Goal: Information Seeking & Learning: Learn about a topic

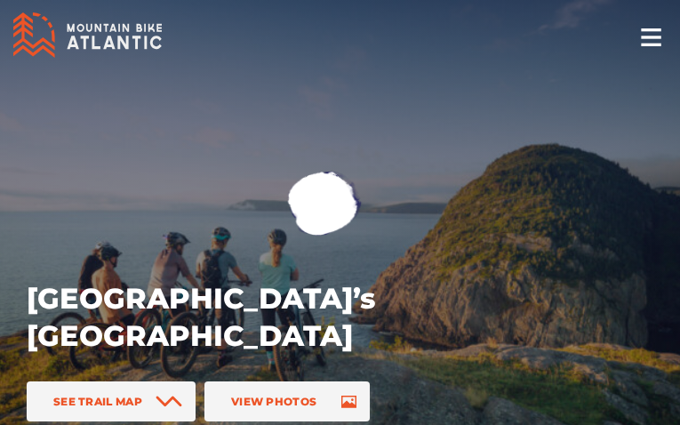
select select "1.00"
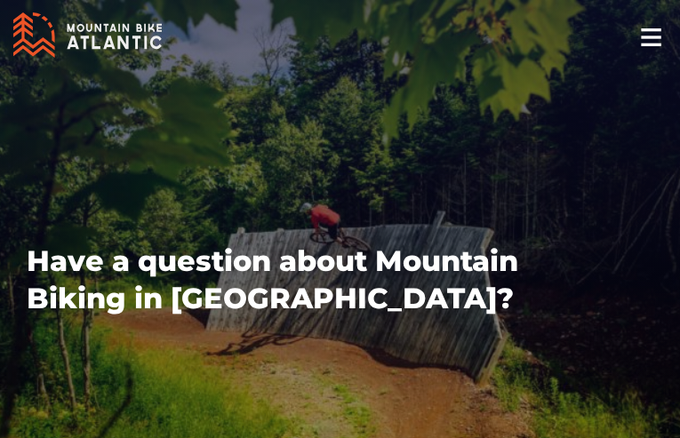
type input "wTzjmYjSA"
type input "QzGXbddR"
type input "[EMAIL_ADDRESS][DOMAIN_NAME]"
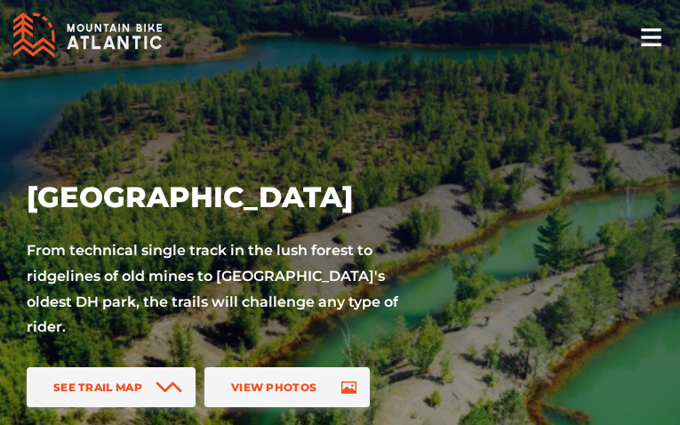
select select "1.00"
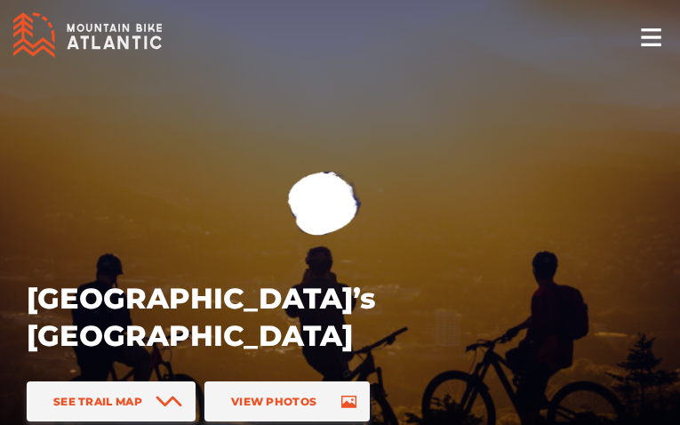
select select "1.00"
